Goal: Task Accomplishment & Management: Manage account settings

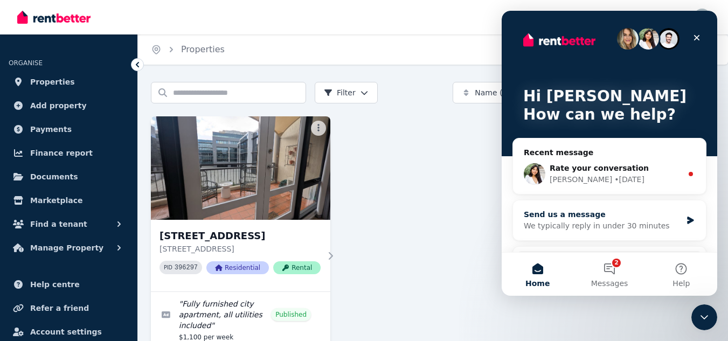
click at [573, 217] on div "Send us a message" at bounding box center [603, 214] width 158 height 11
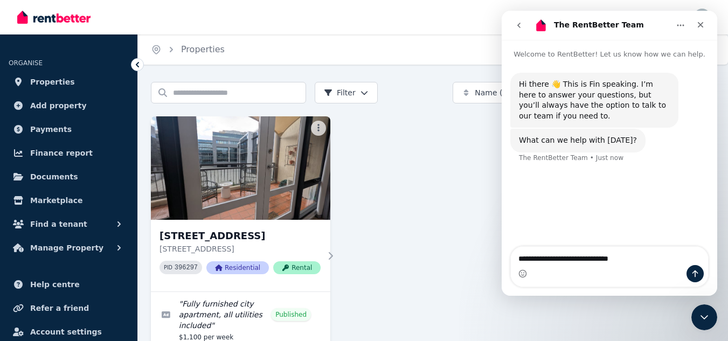
type textarea "**********"
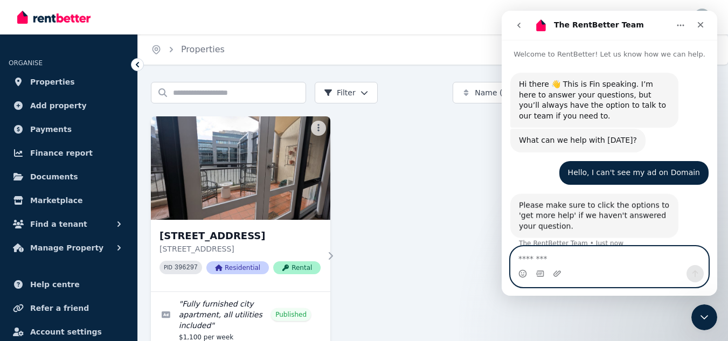
scroll to position [48, 0]
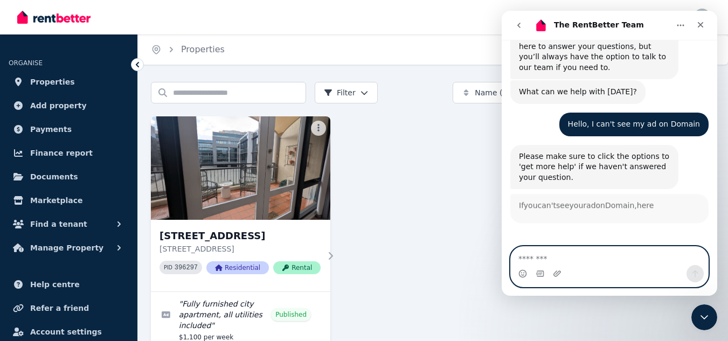
click at [587, 248] on textarea "Message…" at bounding box center [609, 256] width 197 height 18
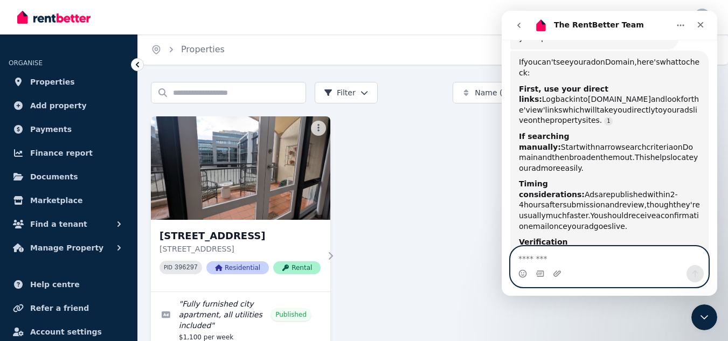
scroll to position [192, 0]
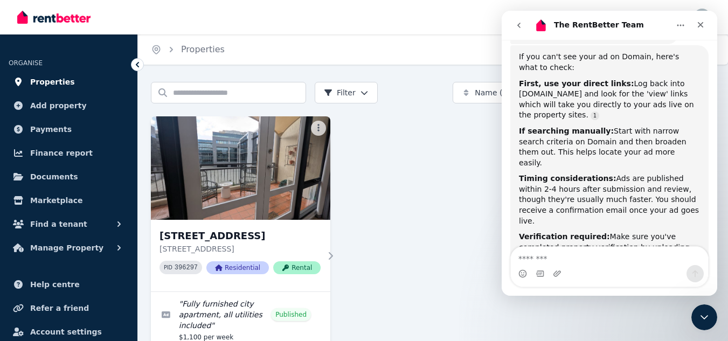
click at [57, 79] on span "Properties" at bounding box center [52, 81] width 45 height 13
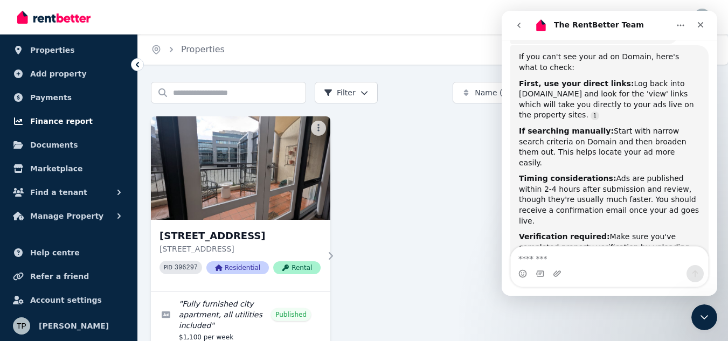
scroll to position [0, 0]
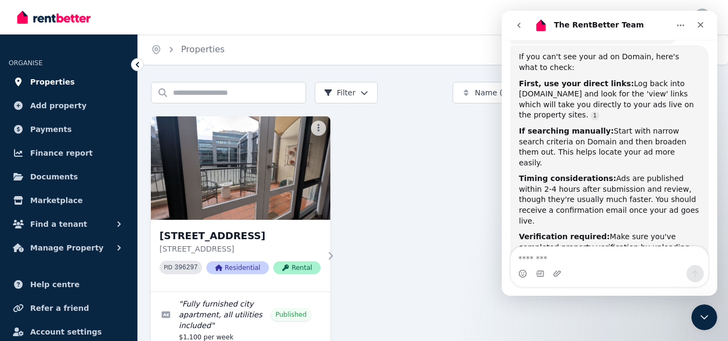
click at [51, 77] on span "Properties" at bounding box center [52, 81] width 45 height 13
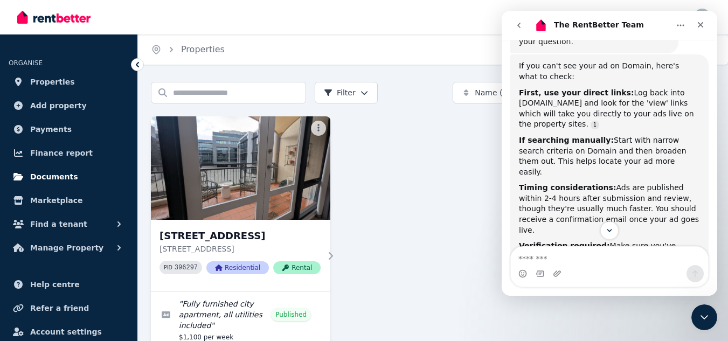
scroll to position [32, 0]
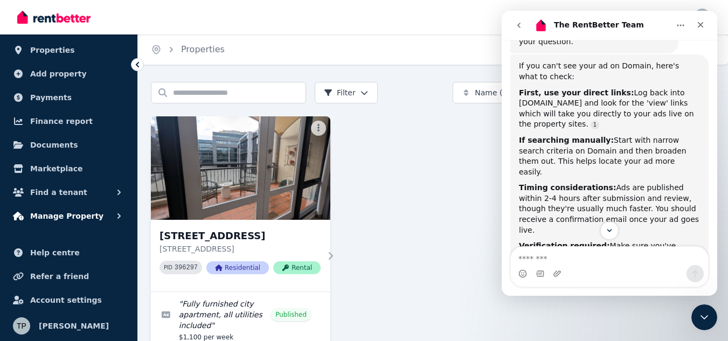
click at [67, 215] on span "Manage Property" at bounding box center [66, 216] width 73 height 13
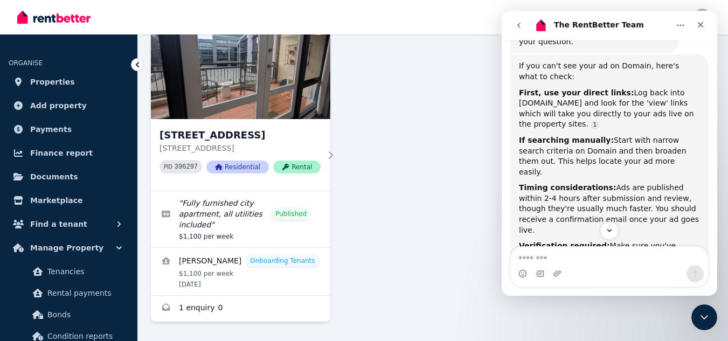
scroll to position [0, 0]
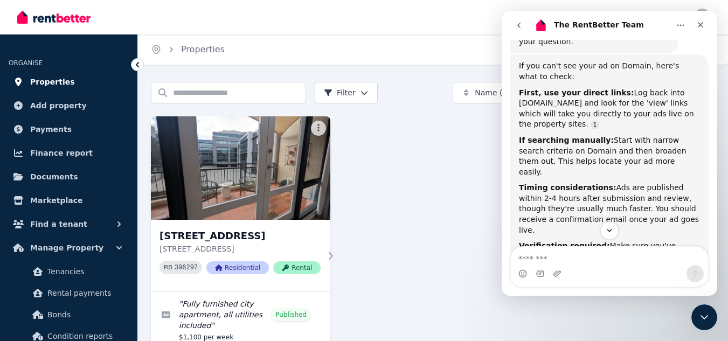
click at [36, 79] on span "Properties" at bounding box center [52, 81] width 45 height 13
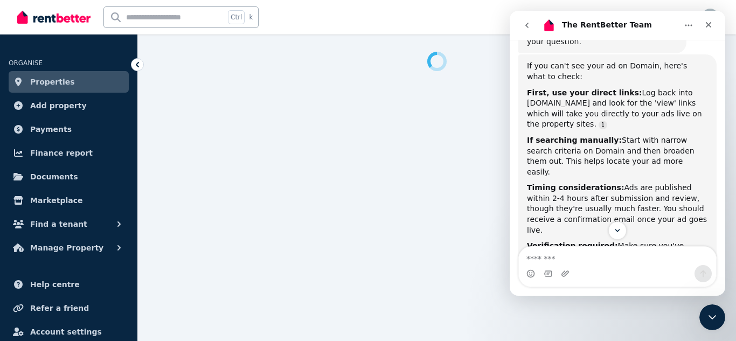
select select "**********"
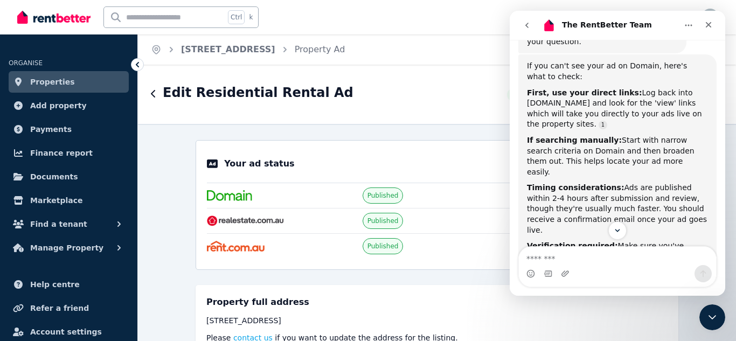
click at [382, 193] on span "Published" at bounding box center [383, 195] width 31 height 9
click at [524, 26] on icon "go back" at bounding box center [527, 25] width 9 height 9
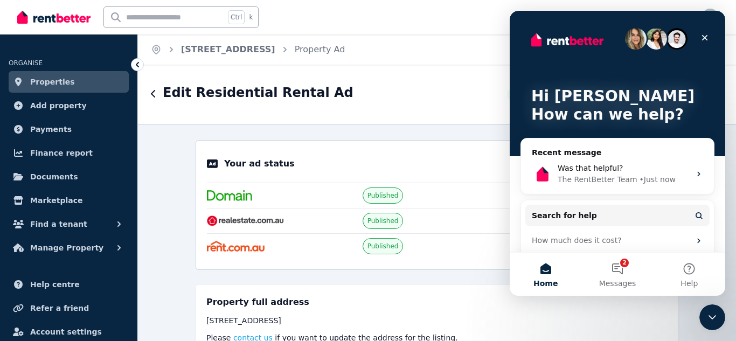
click at [488, 145] on div "Your ad status Upgrade ad Published Published Published" at bounding box center [437, 205] width 483 height 130
click at [702, 36] on icon "Close" at bounding box center [705, 38] width 6 height 6
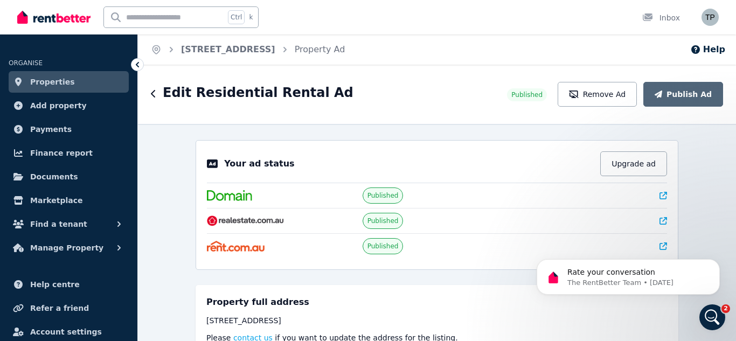
click at [660, 217] on icon at bounding box center [664, 221] width 8 height 8
click at [660, 195] on icon at bounding box center [664, 196] width 8 height 8
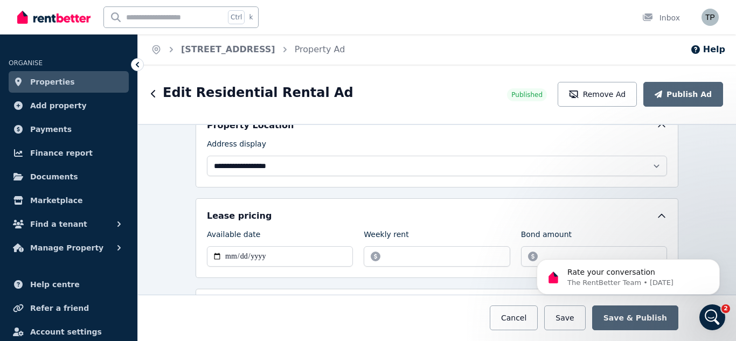
scroll to position [269, 0]
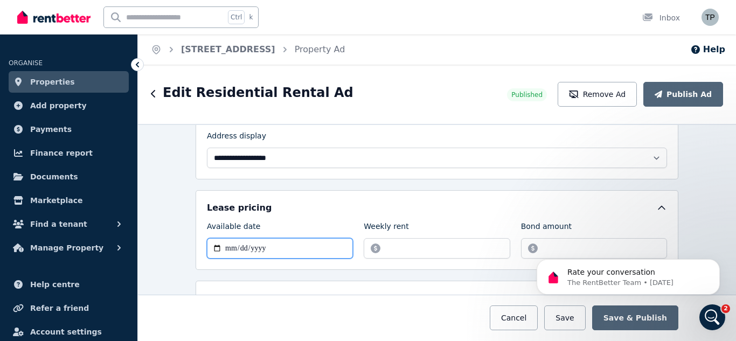
click at [287, 246] on input "**********" at bounding box center [280, 248] width 146 height 20
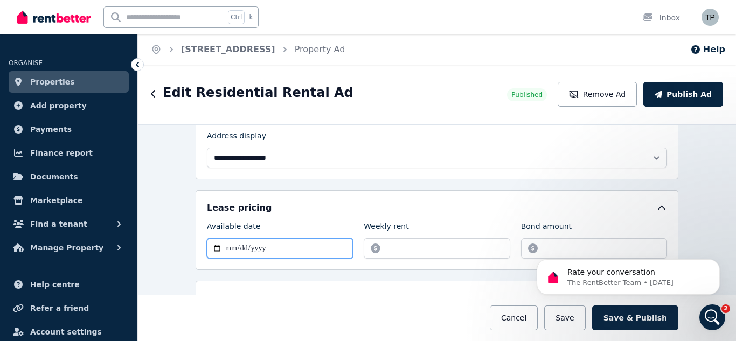
type input "**********"
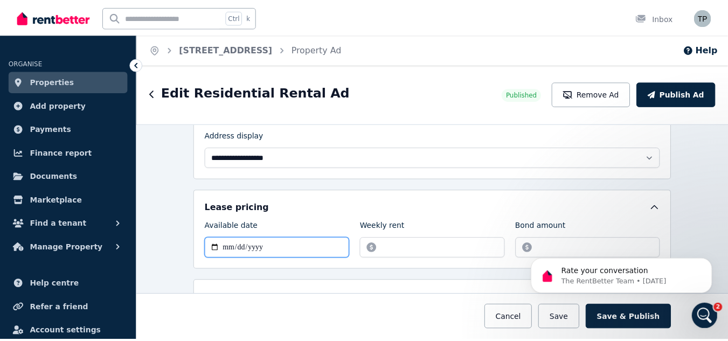
scroll to position [323, 0]
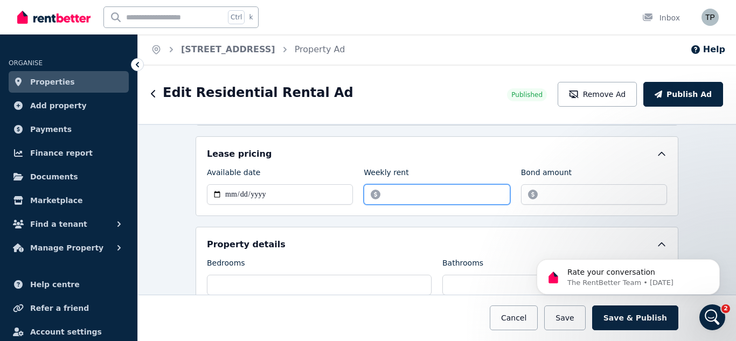
drag, startPoint x: 415, startPoint y: 195, endPoint x: 383, endPoint y: 195, distance: 32.3
click at [383, 195] on input "*******" at bounding box center [437, 194] width 146 height 20
click at [462, 86] on div "Edit Residential Rental Ad" at bounding box center [326, 94] width 350 height 20
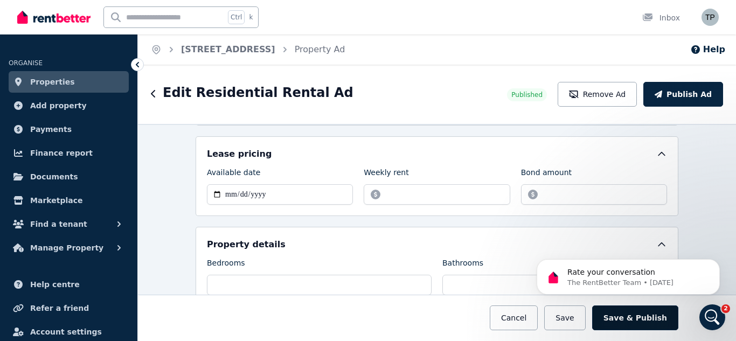
click at [623, 317] on button "Save & Publish" at bounding box center [635, 318] width 86 height 25
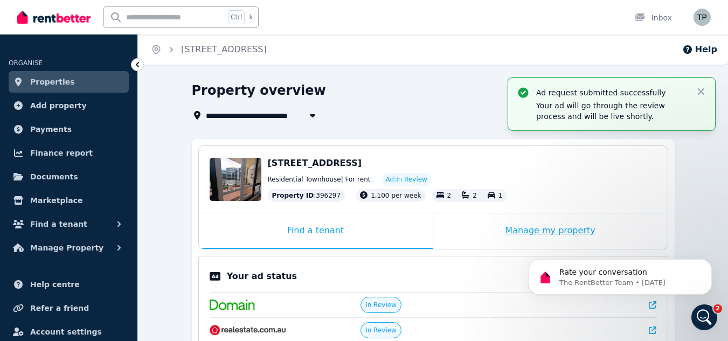
click at [523, 227] on div "Manage my property" at bounding box center [550, 231] width 234 height 36
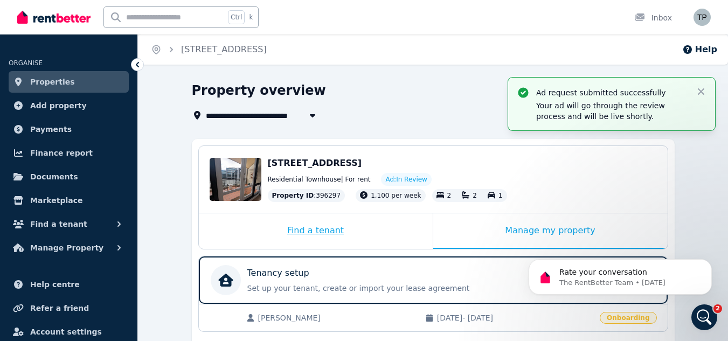
click at [352, 228] on div "Find a tenant" at bounding box center [316, 231] width 234 height 36
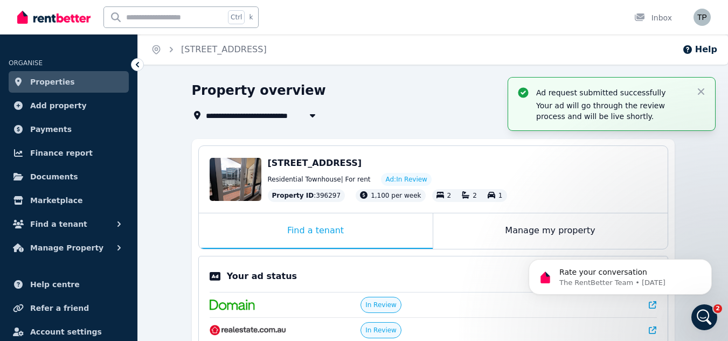
click at [362, 162] on span "[STREET_ADDRESS]" at bounding box center [315, 163] width 94 height 10
click at [265, 113] on span "[STREET_ADDRESS]" at bounding box center [253, 115] width 94 height 13
type input "**********"
click at [365, 98] on div "Property overview" at bounding box center [430, 92] width 476 height 20
click at [385, 177] on span "Ad: In Review" at bounding box center [405, 179] width 41 height 9
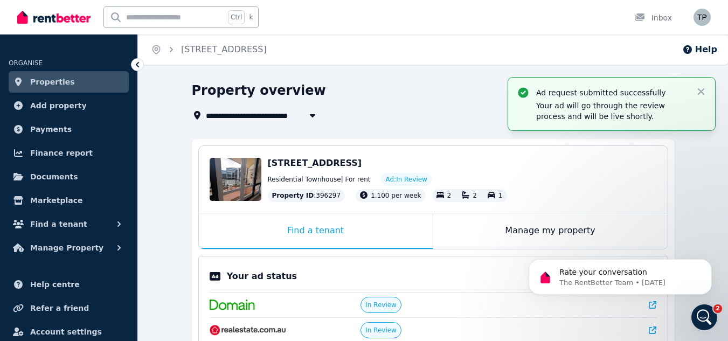
click at [311, 160] on span "[STREET_ADDRESS]" at bounding box center [315, 163] width 94 height 10
